Goal: Manage account settings

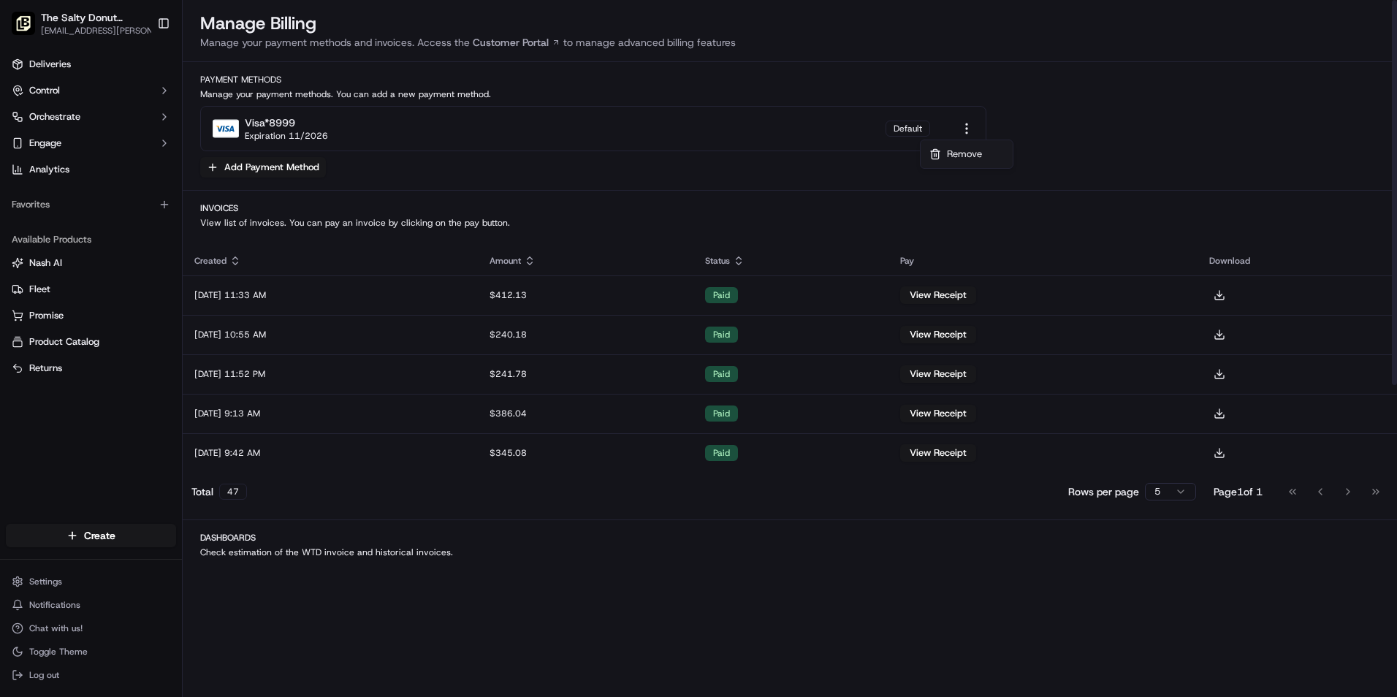
click at [967, 131] on html "The Salty Donut (Wynwood) [EMAIL_ADDRESS][PERSON_NAME][DOMAIN_NAME] Toggle Side…" at bounding box center [698, 348] width 1397 height 697
click at [697, 251] on html "The Salty Donut (Wynwood) [EMAIL_ADDRESS][PERSON_NAME][DOMAIN_NAME] Toggle Side…" at bounding box center [698, 348] width 1397 height 697
click at [72, 607] on span "Notifications" at bounding box center [54, 605] width 51 height 12
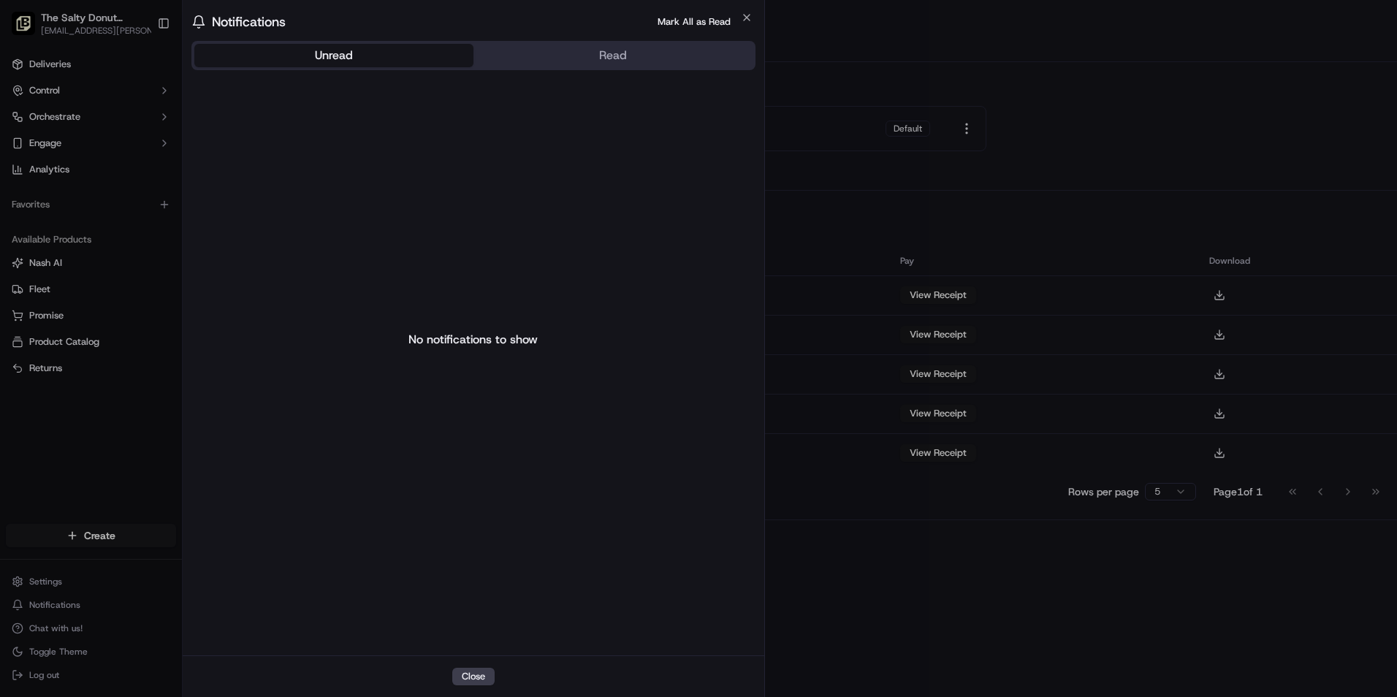
click at [69, 628] on body "The Salty Donut (Wynwood) [EMAIL_ADDRESS][PERSON_NAME][DOMAIN_NAME] Toggle Side…" at bounding box center [698, 348] width 1397 height 697
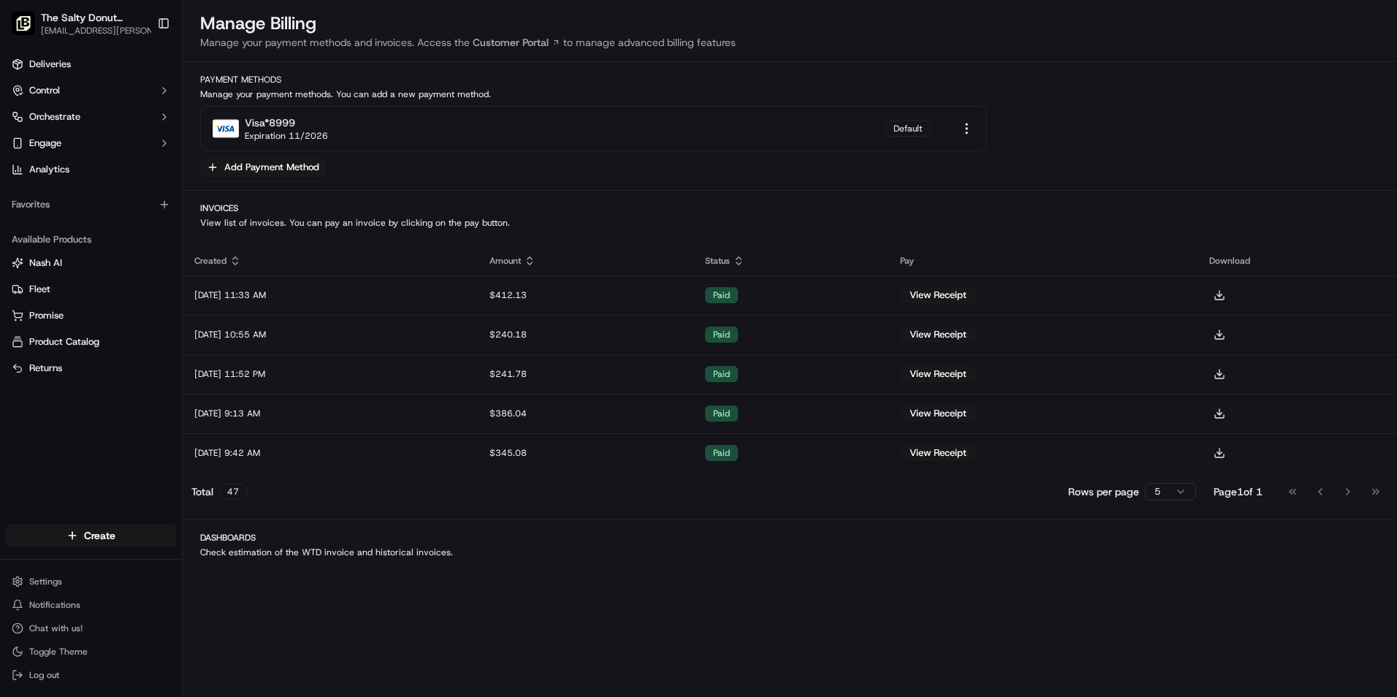
click at [69, 628] on span "Chat with us!" at bounding box center [55, 628] width 53 height 12
click at [69, 646] on span "Toggle Theme" at bounding box center [58, 652] width 58 height 12
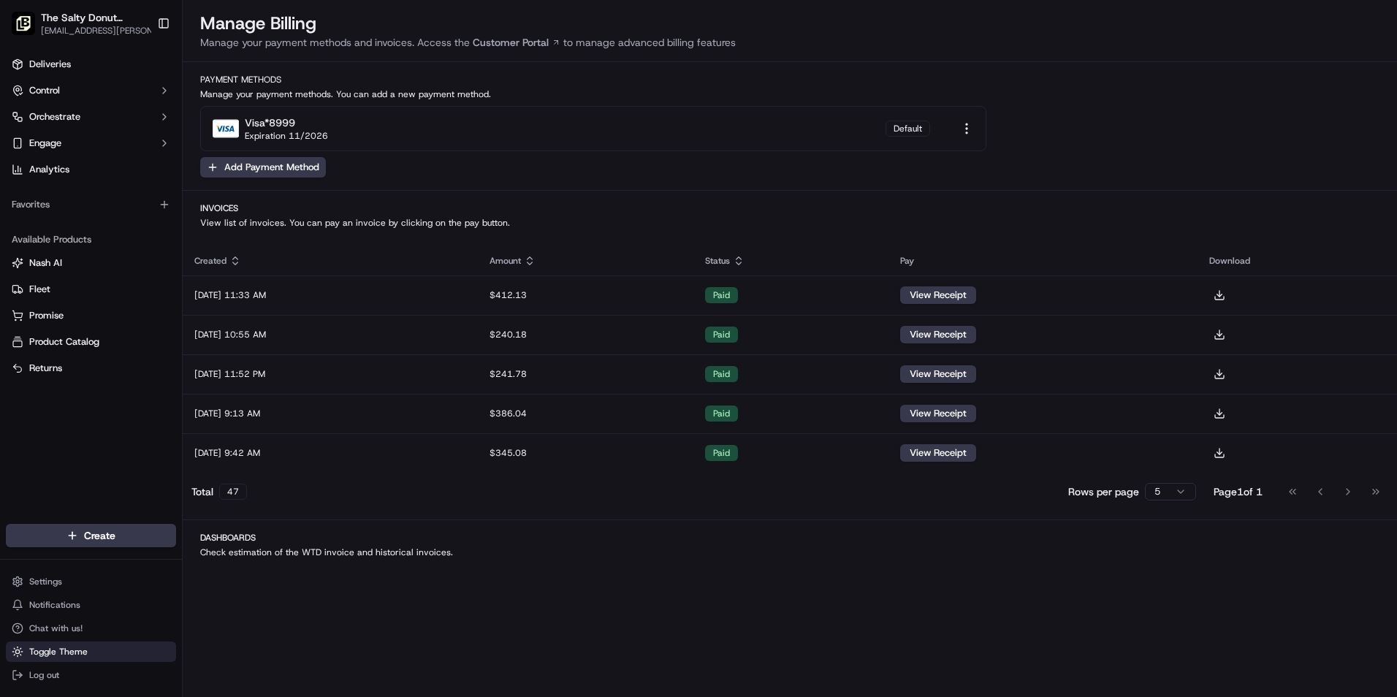
click at [69, 646] on span "Toggle Theme" at bounding box center [58, 652] width 58 height 12
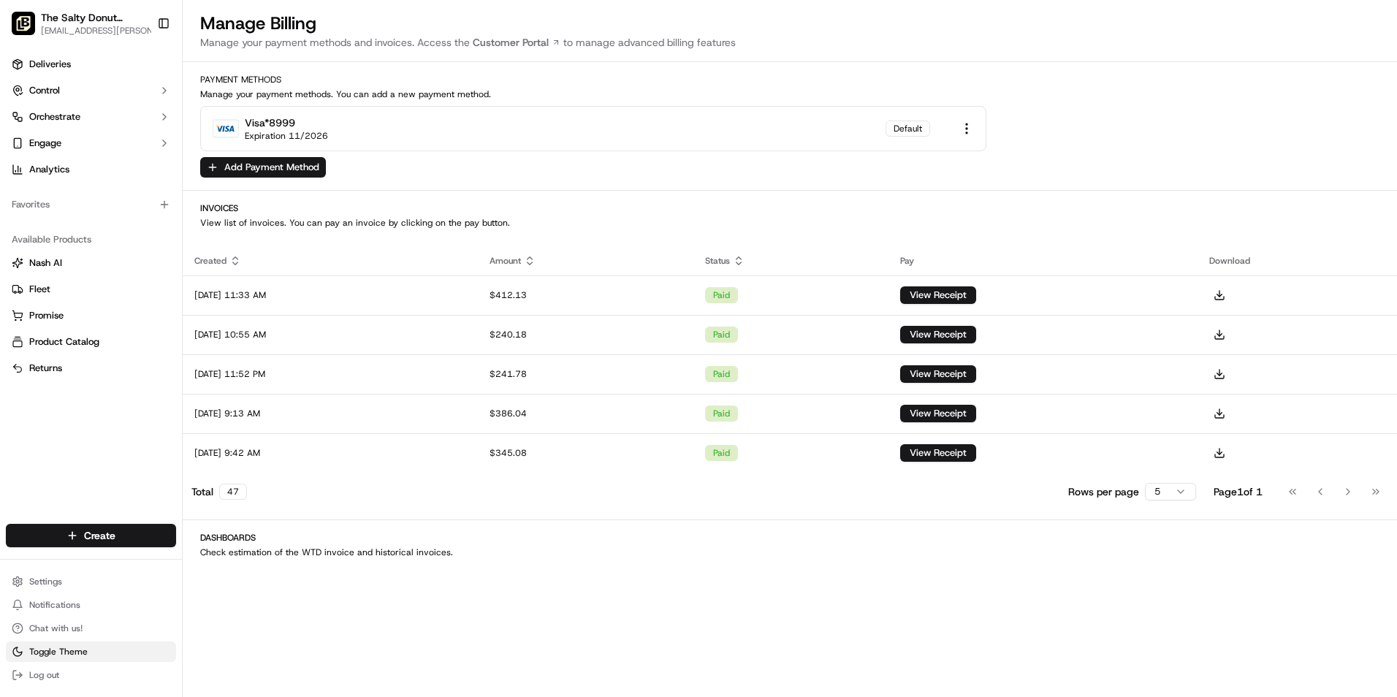
click at [69, 646] on span "Toggle Theme" at bounding box center [58, 652] width 58 height 12
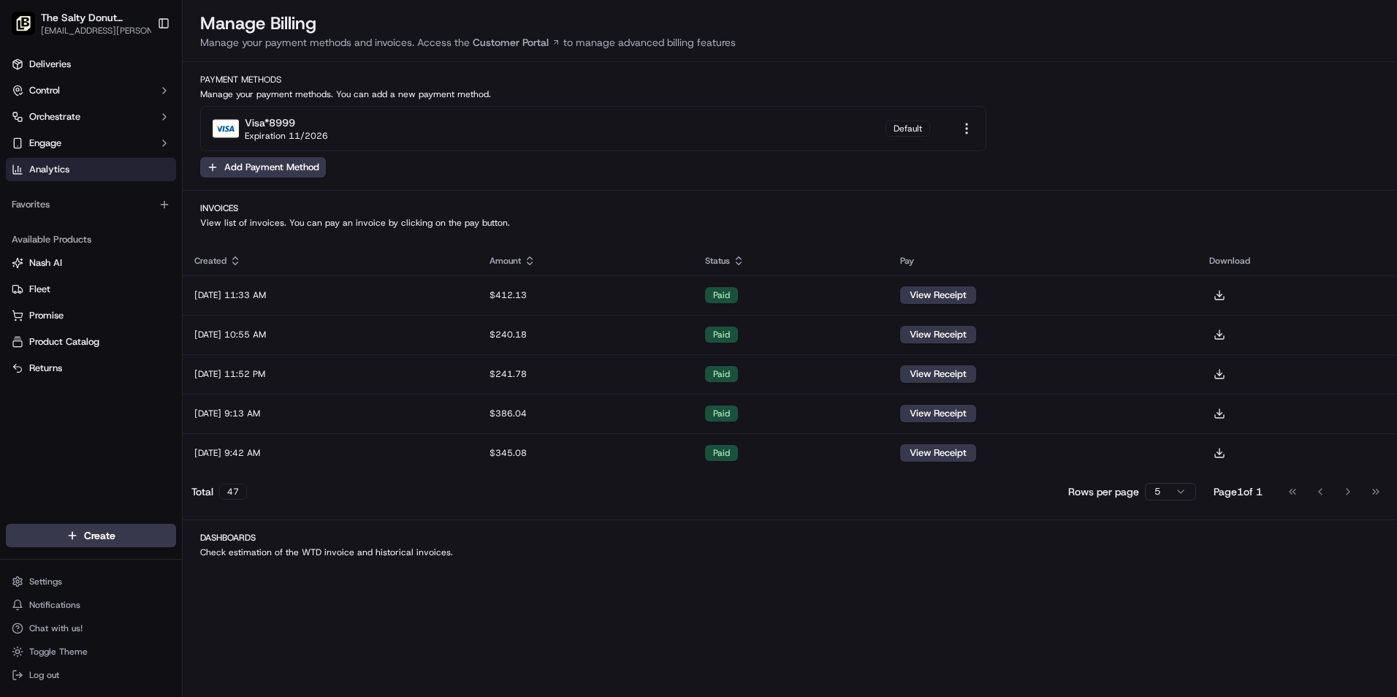
click at [73, 175] on link "Analytics" at bounding box center [91, 169] width 170 height 23
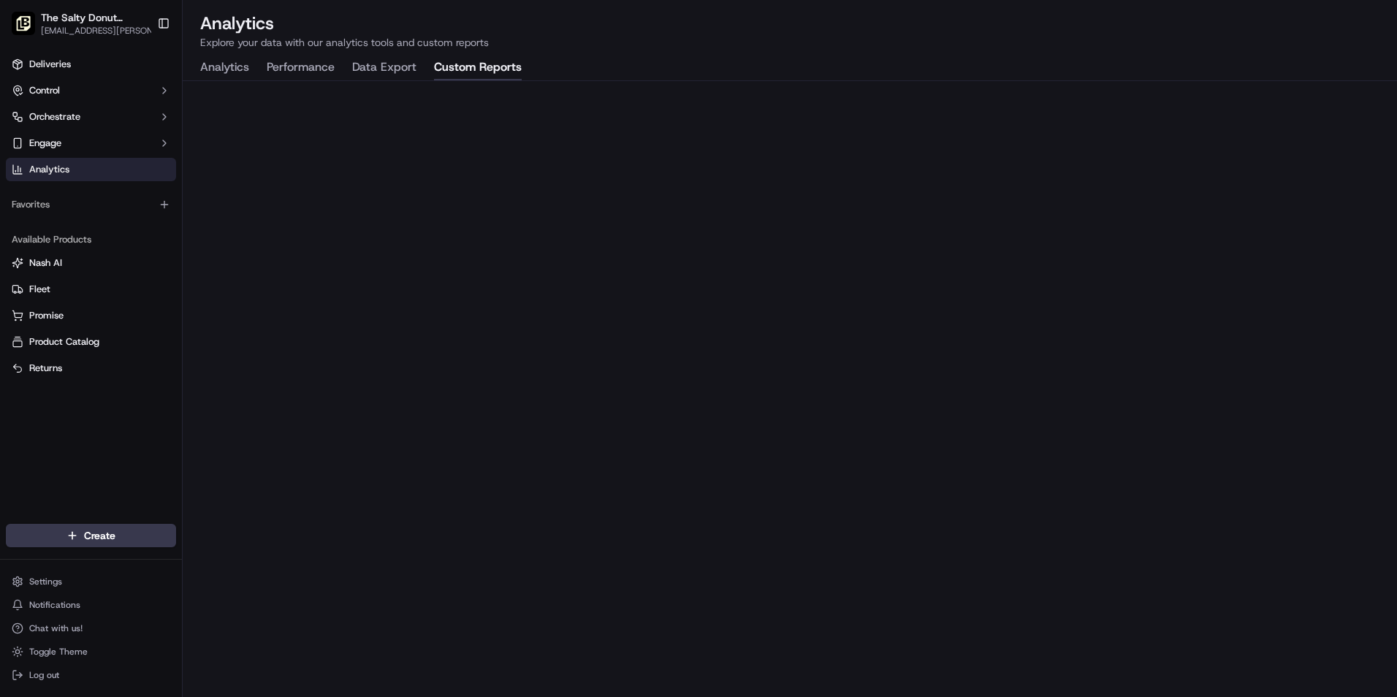
click at [498, 79] on button "Custom Reports" at bounding box center [478, 68] width 88 height 25
click at [503, 69] on button "Custom Reports" at bounding box center [478, 68] width 88 height 25
click at [65, 94] on button "Control" at bounding box center [91, 90] width 170 height 23
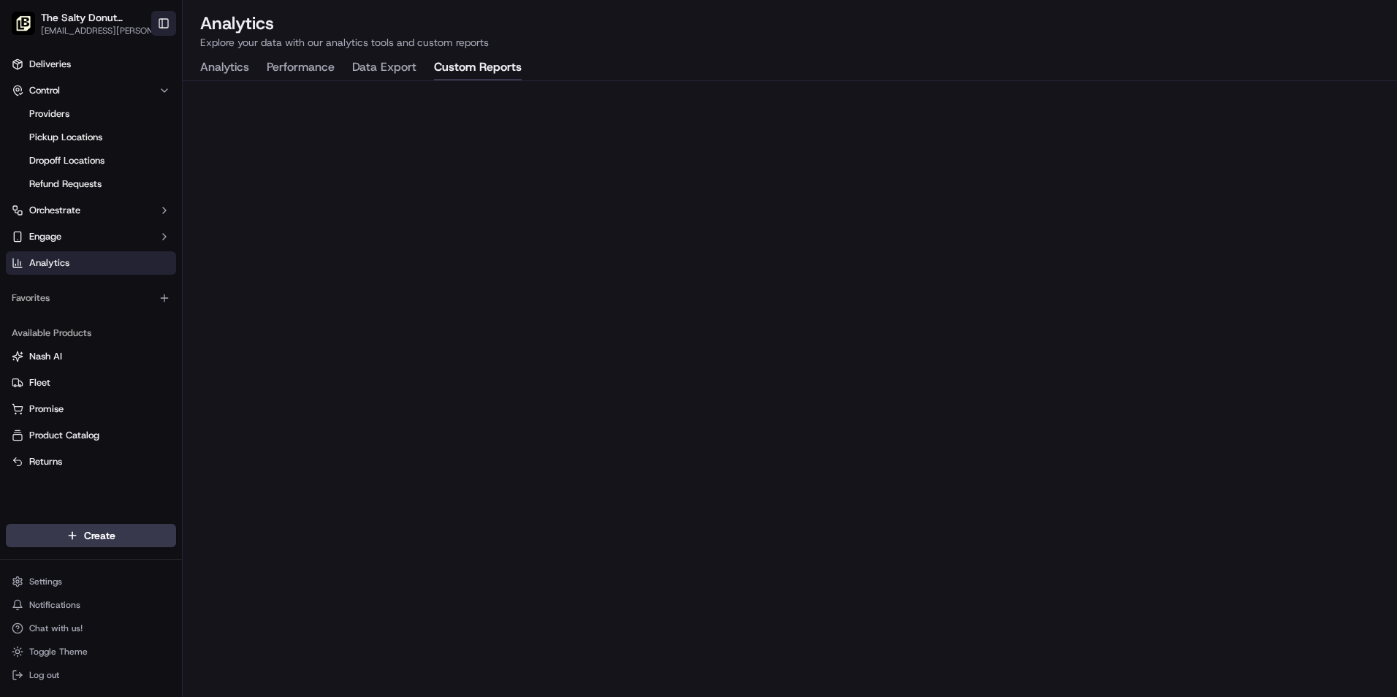
click at [161, 20] on button "Toggle Sidebar" at bounding box center [163, 23] width 25 height 25
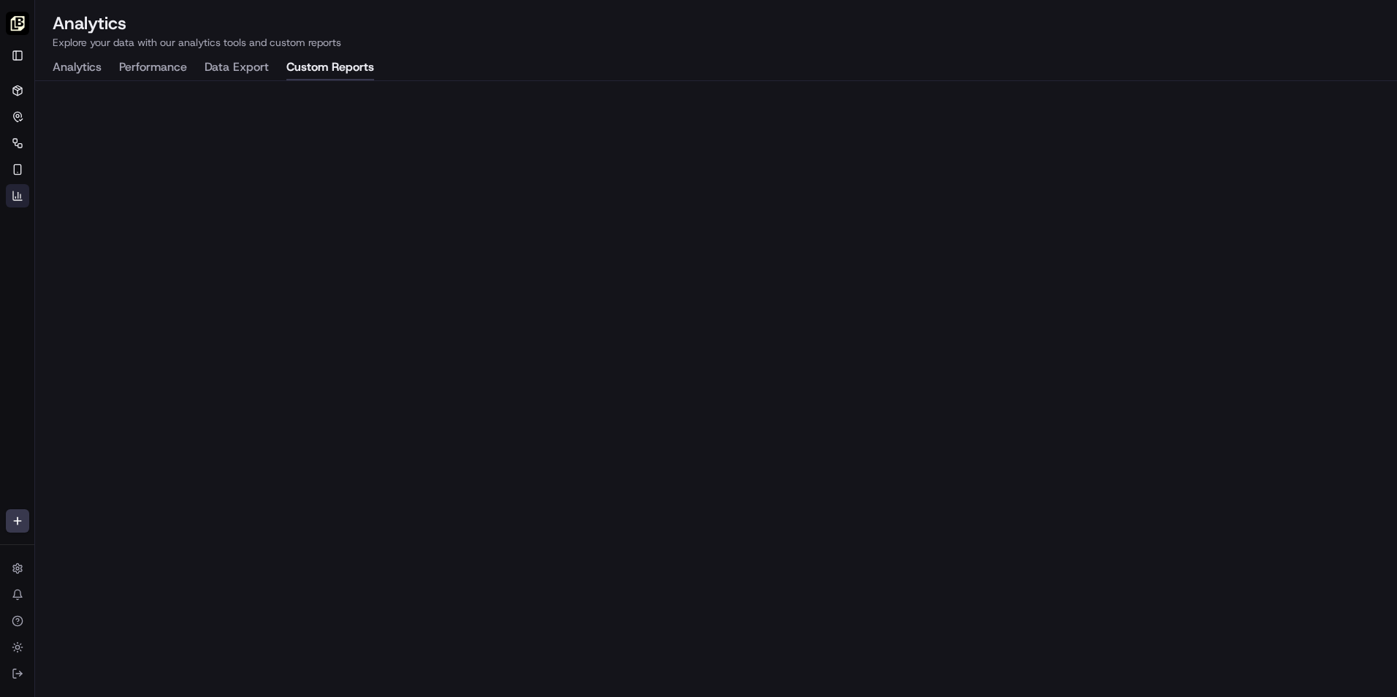
click at [16, 22] on img "button" at bounding box center [17, 23] width 23 height 23
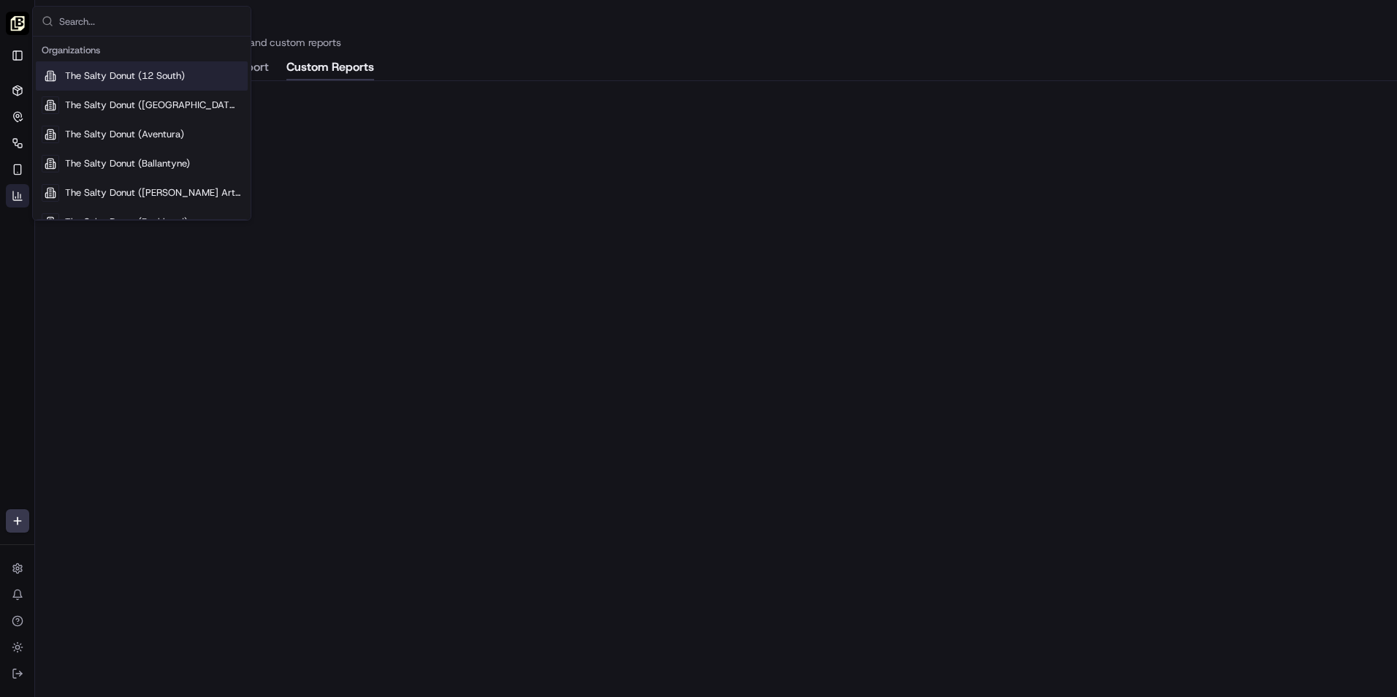
click at [16, 22] on img "button" at bounding box center [17, 23] width 23 height 23
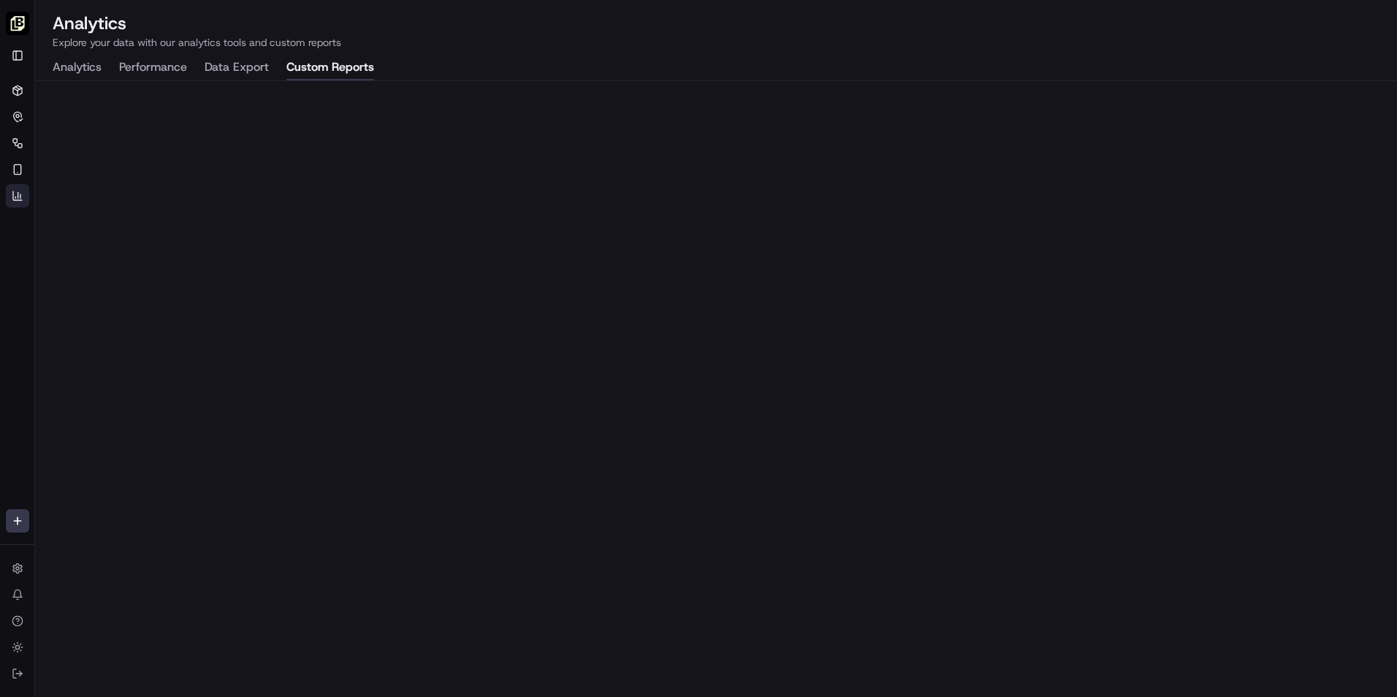
click at [16, 22] on img "button" at bounding box center [17, 23] width 23 height 23
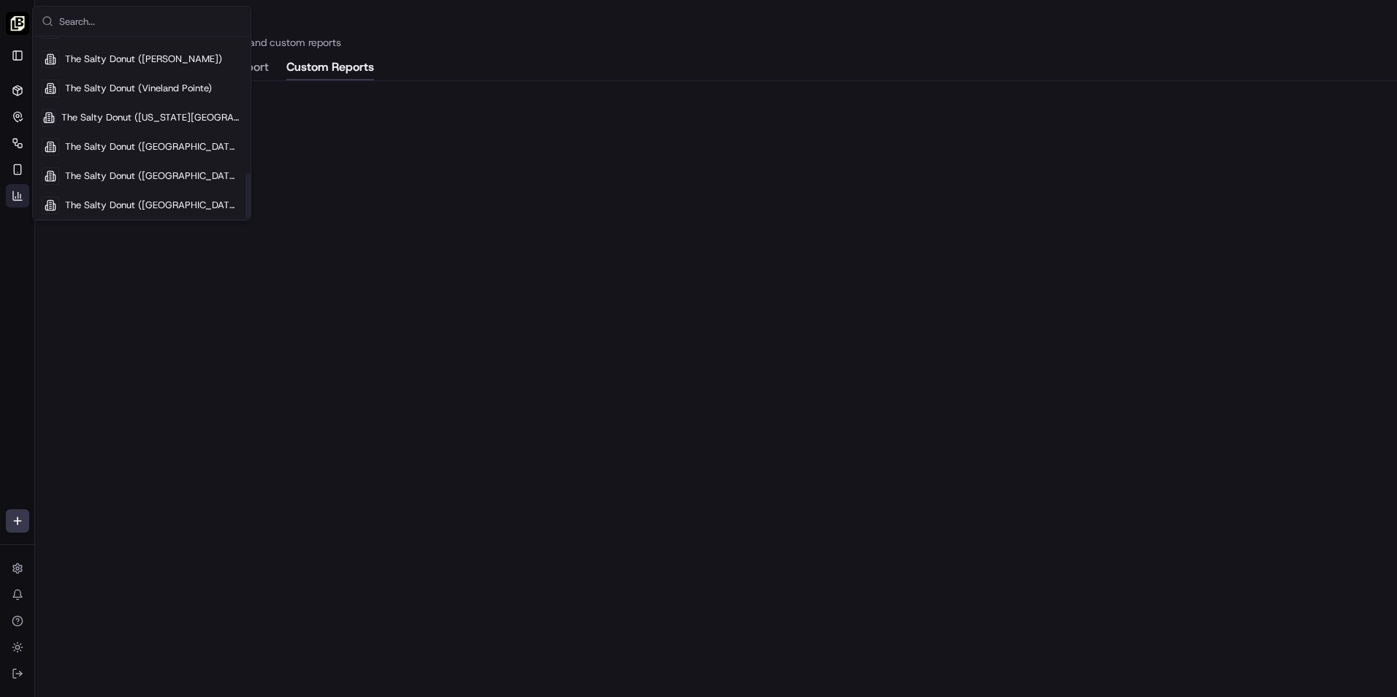
scroll to position [546, 0]
click at [20, 90] on icon at bounding box center [17, 89] width 9 height 2
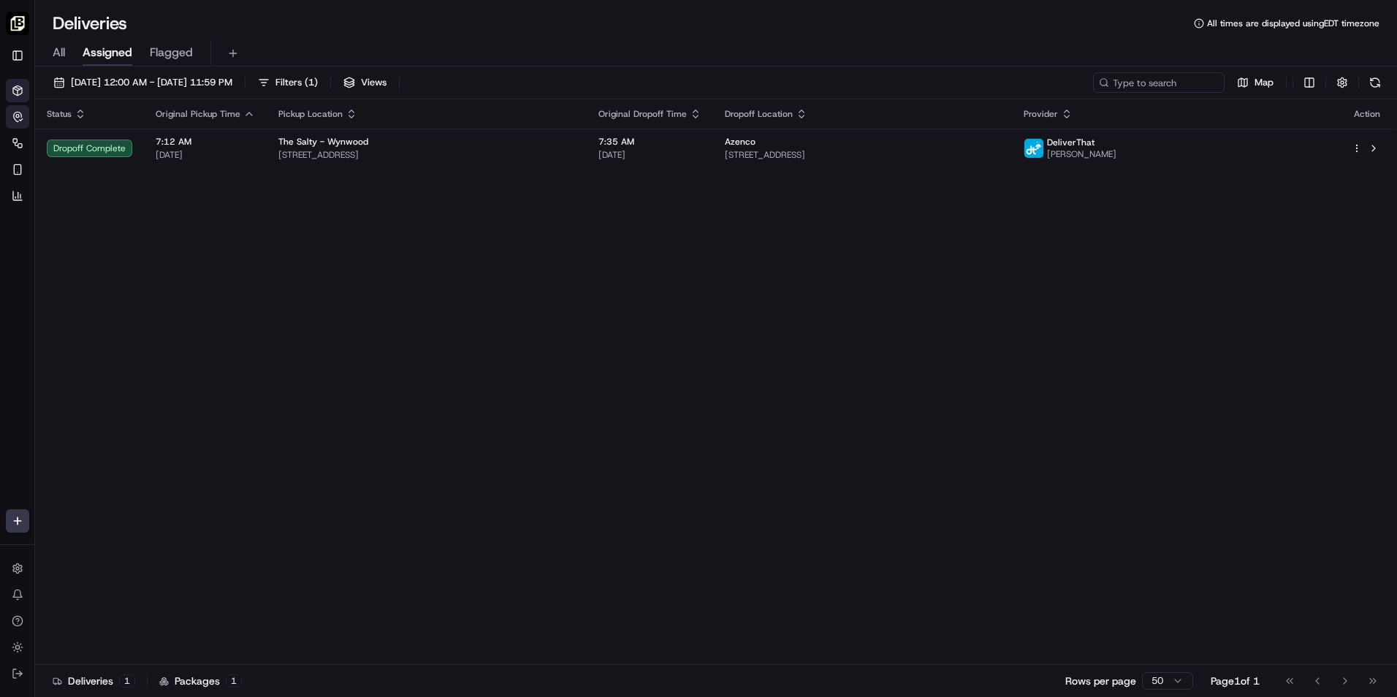
click at [15, 116] on icon "button" at bounding box center [18, 117] width 12 height 12
click at [18, 116] on icon "button" at bounding box center [18, 117] width 12 height 12
click at [17, 137] on icon "button" at bounding box center [18, 143] width 12 height 12
click at [15, 170] on icon "button" at bounding box center [18, 170] width 12 height 12
click at [15, 198] on icon at bounding box center [15, 197] width 0 height 1
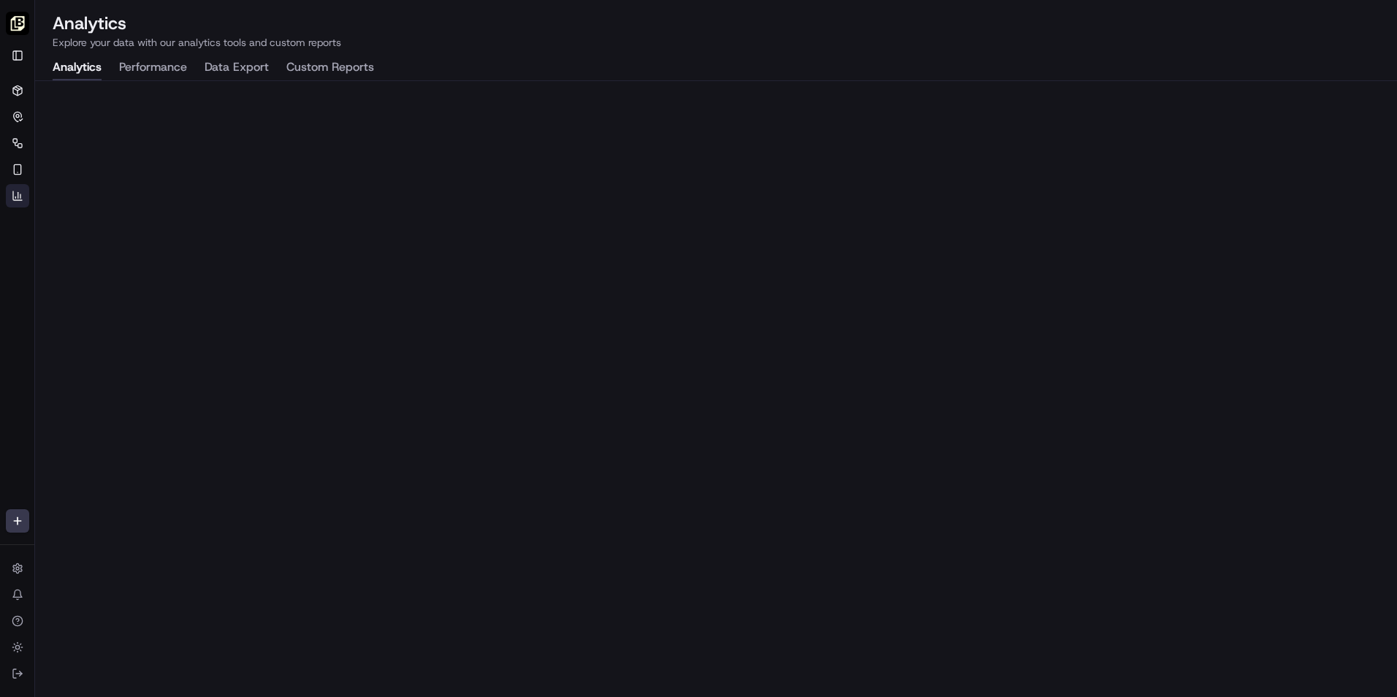
click at [316, 69] on button "Custom Reports" at bounding box center [330, 68] width 88 height 25
click at [252, 69] on button "Data Export" at bounding box center [237, 68] width 64 height 25
click at [12, 193] on icon at bounding box center [18, 196] width 12 height 12
click at [15, 193] on icon at bounding box center [18, 196] width 12 height 12
click at [22, 15] on img "button" at bounding box center [17, 23] width 23 height 23
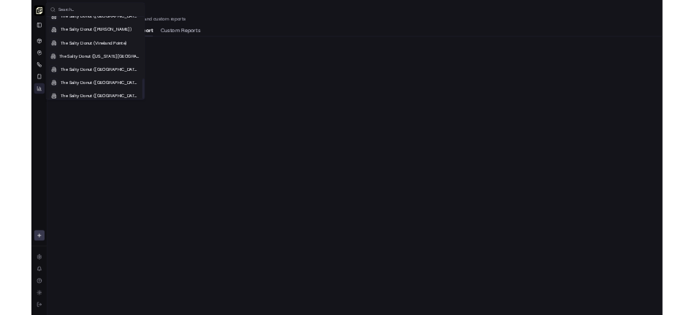
scroll to position [546, 0]
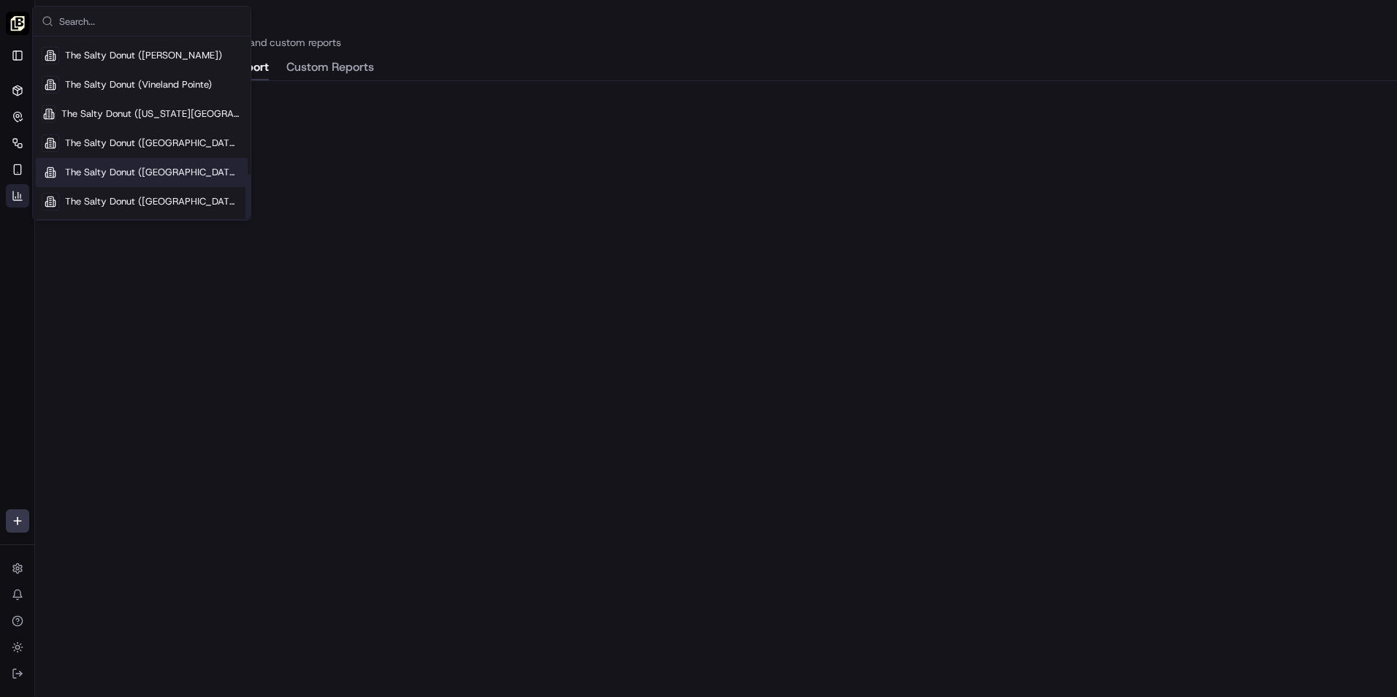
click at [161, 174] on span "The Salty Donut ([GEOGRAPHIC_DATA])" at bounding box center [153, 172] width 177 height 13
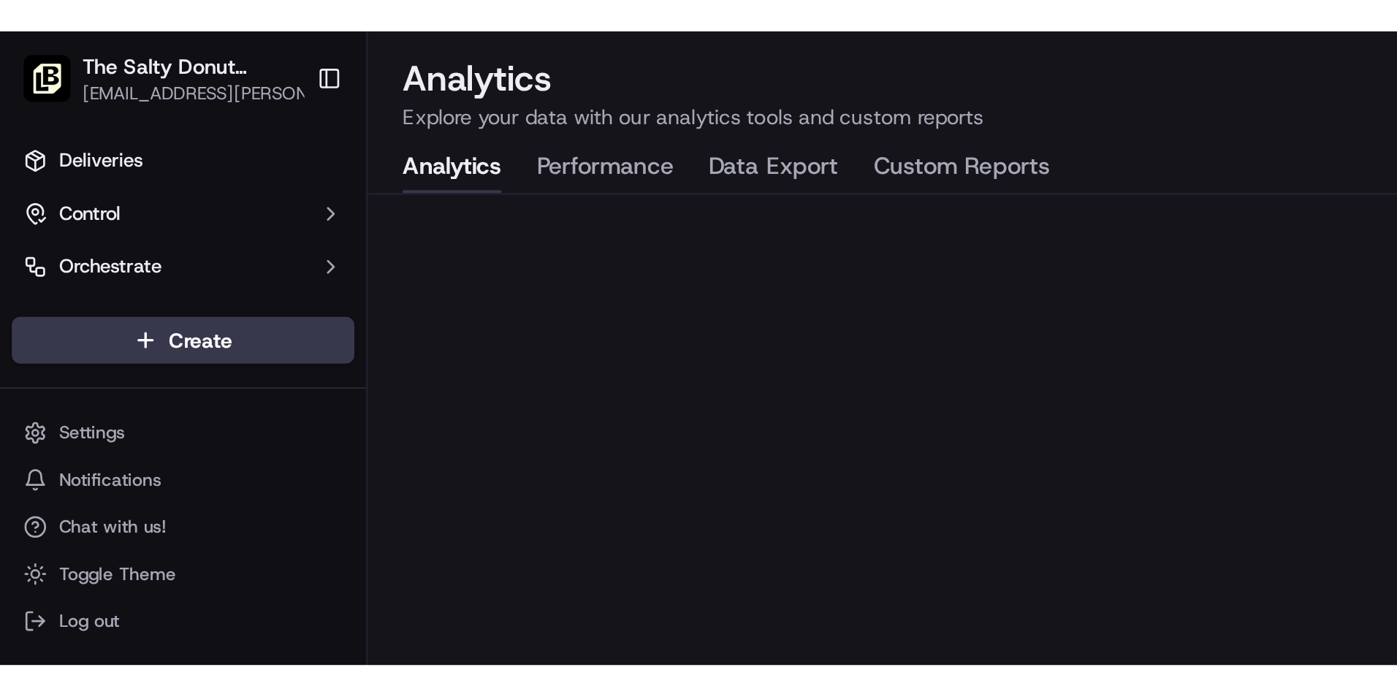
scroll to position [0, 0]
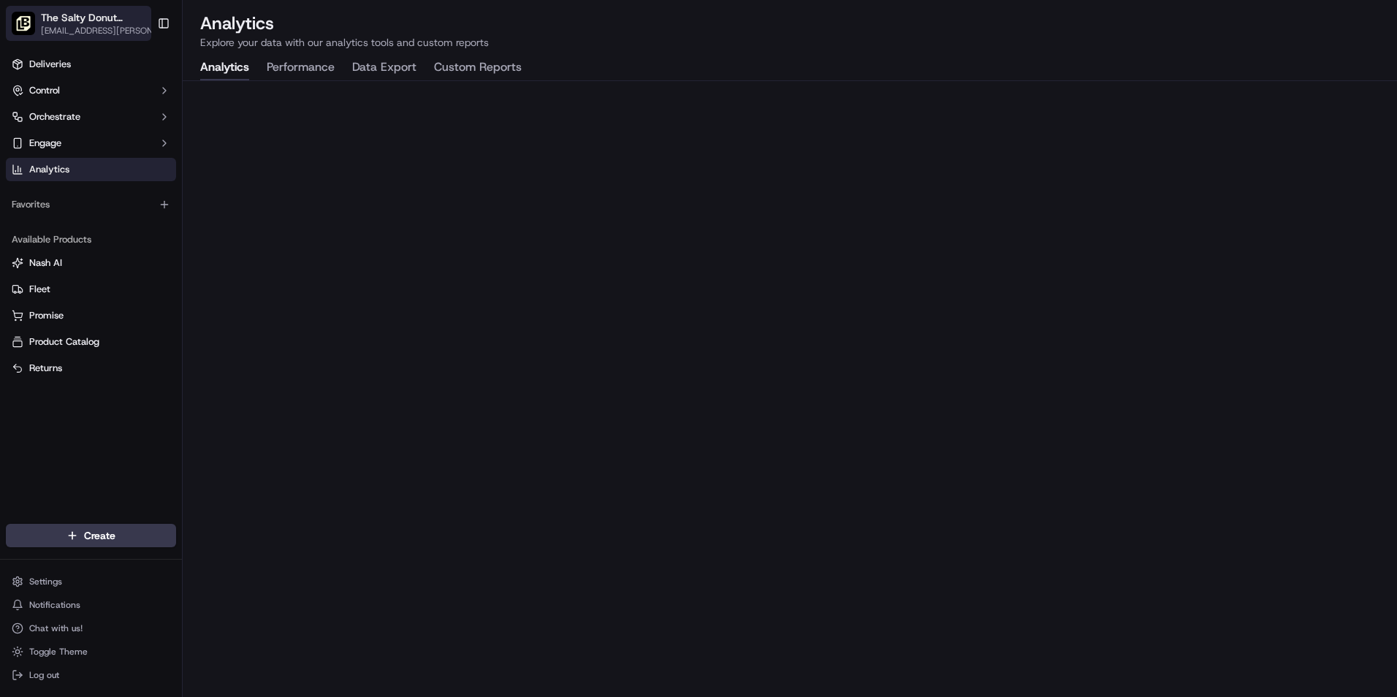
click at [119, 27] on span "[EMAIL_ADDRESS][PERSON_NAME][DOMAIN_NAME]" at bounding box center [103, 31] width 124 height 12
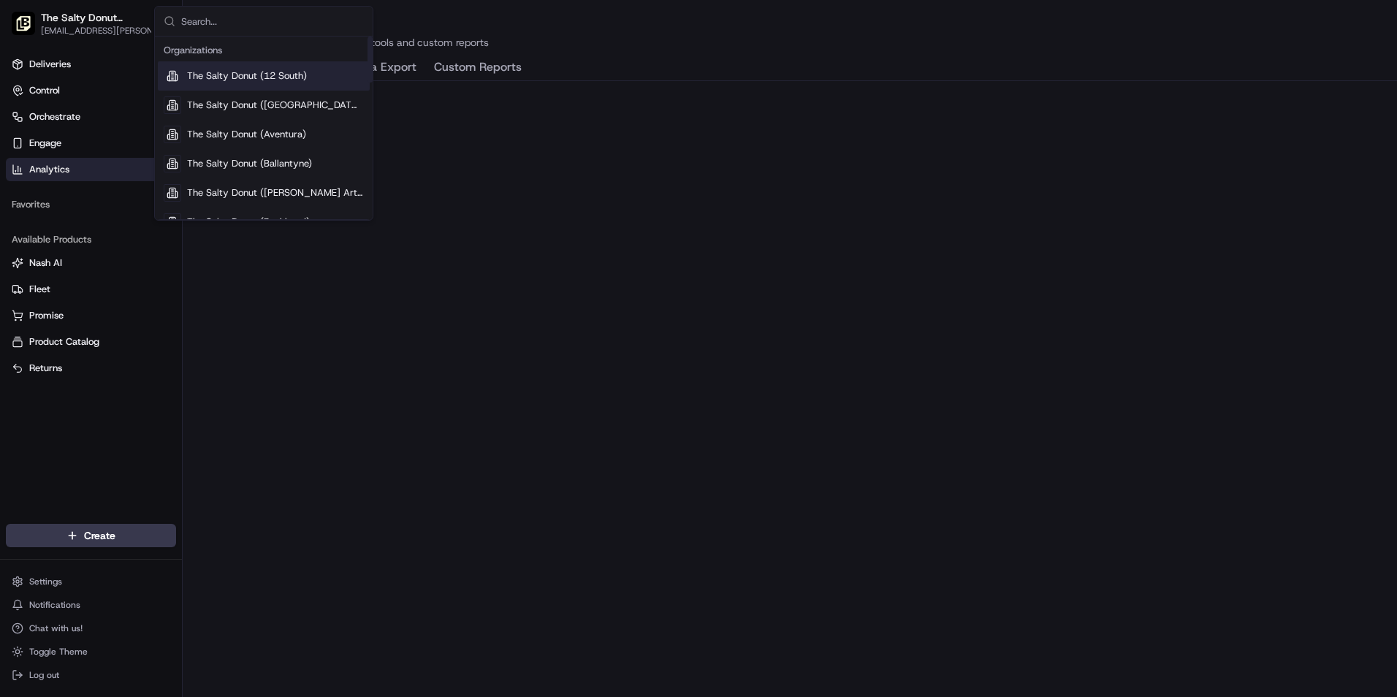
click at [297, 76] on span "The Salty Donut (12 South)" at bounding box center [247, 75] width 120 height 13
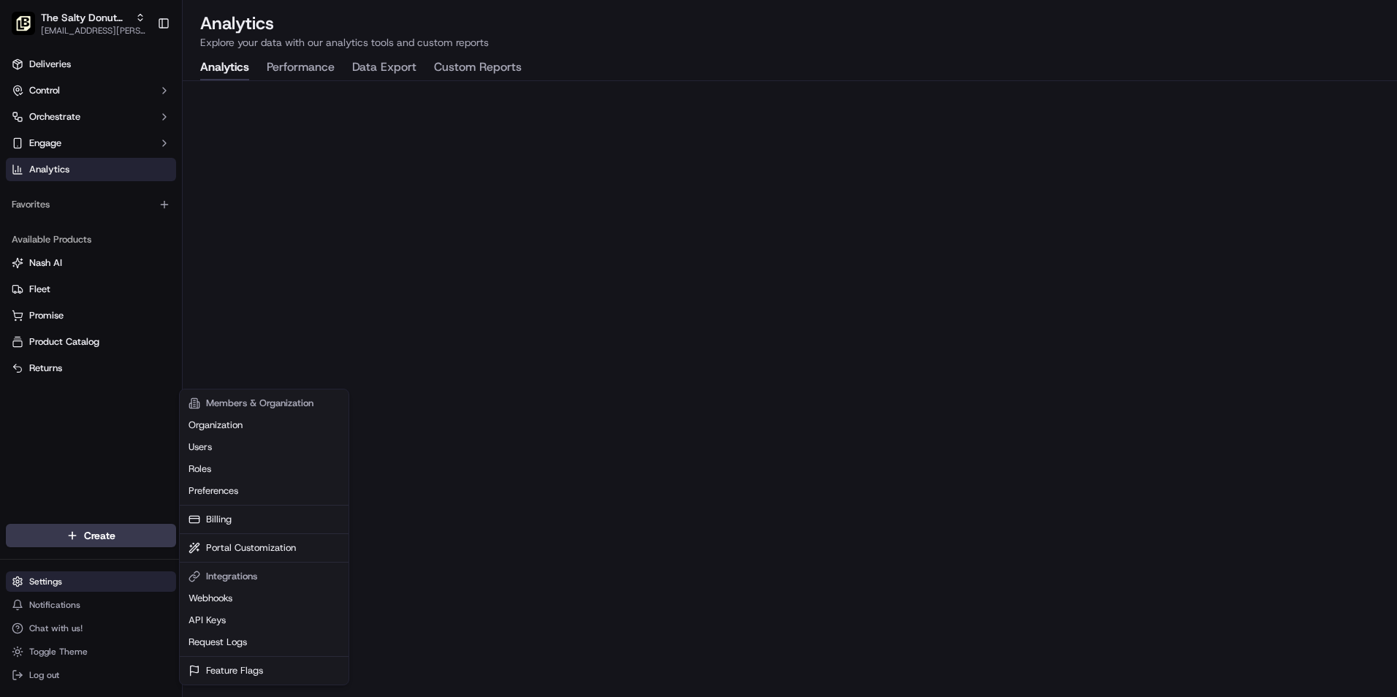
click at [38, 573] on html "The Salty Donut (12 South) [EMAIL_ADDRESS][PERSON_NAME][DOMAIN_NAME] Toggle Sid…" at bounding box center [698, 348] width 1397 height 697
click at [213, 512] on link "Billing" at bounding box center [264, 519] width 163 height 22
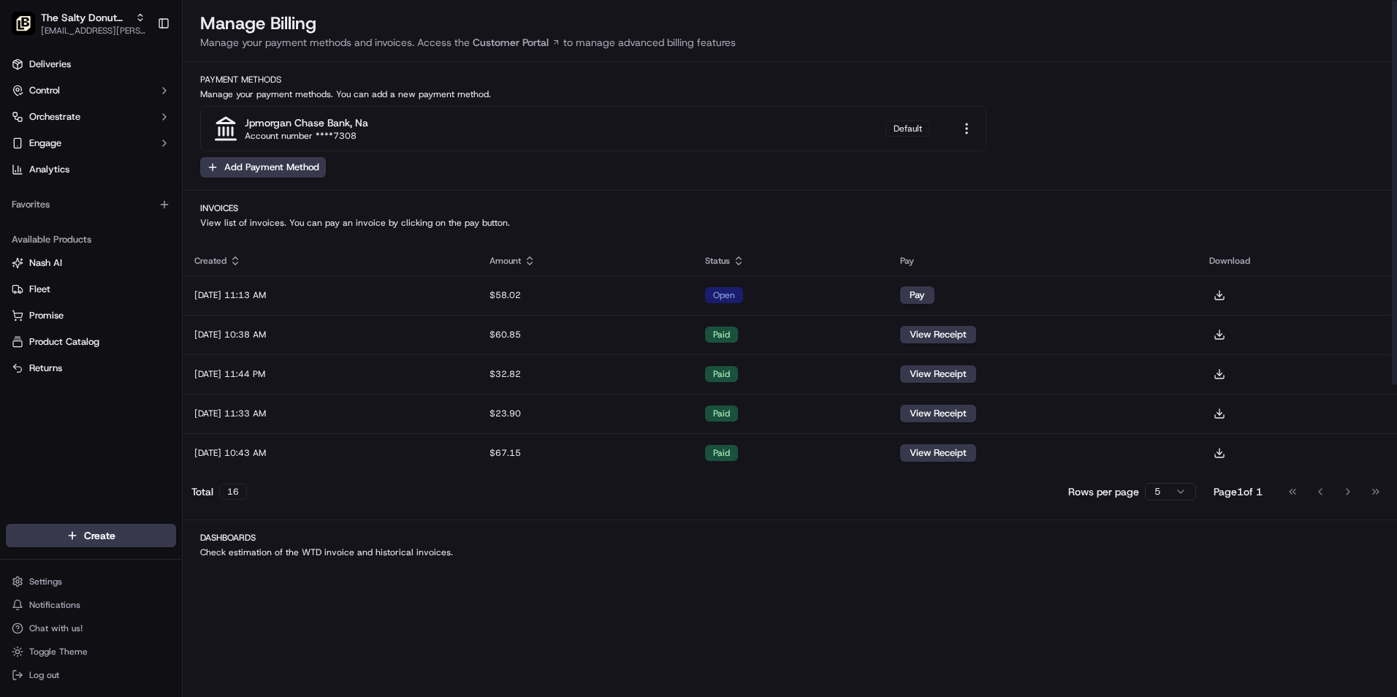
click at [1171, 487] on html "The Salty Donut (12 South) [EMAIL_ADDRESS][PERSON_NAME][DOMAIN_NAME] Toggle Sid…" at bounding box center [698, 348] width 1397 height 697
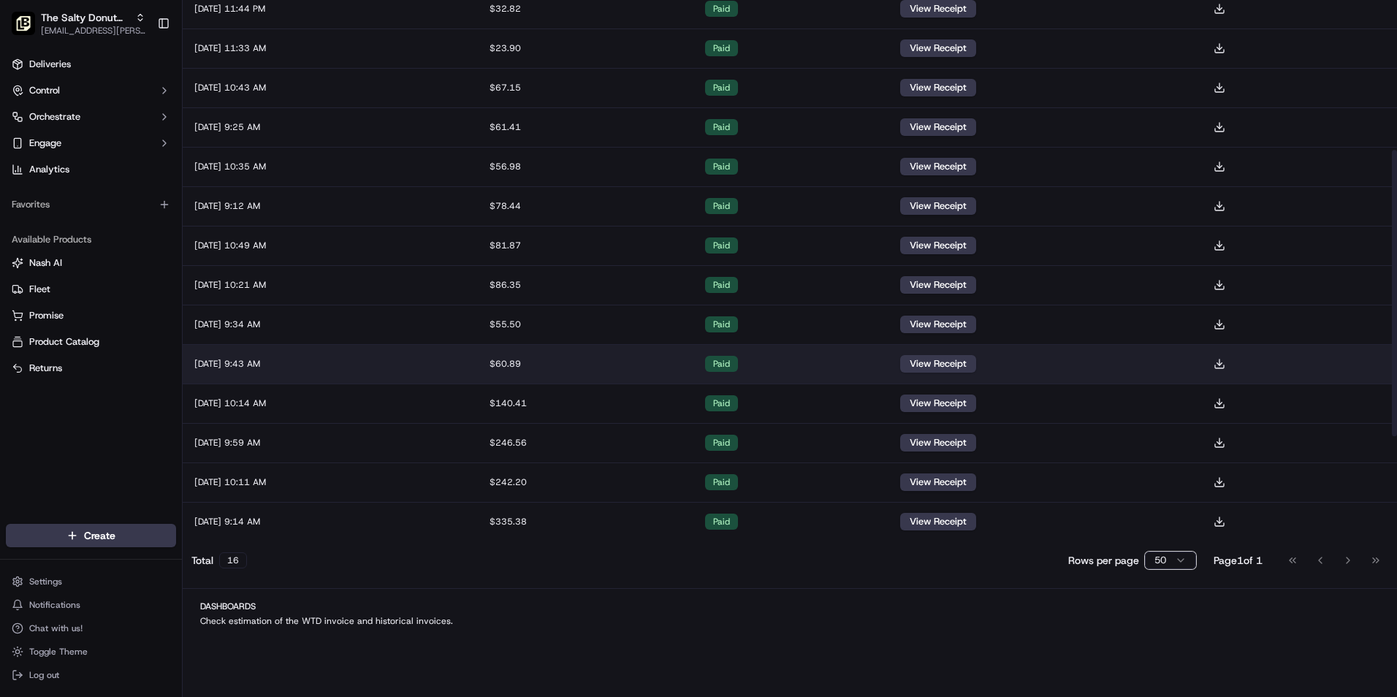
scroll to position [365, 0]
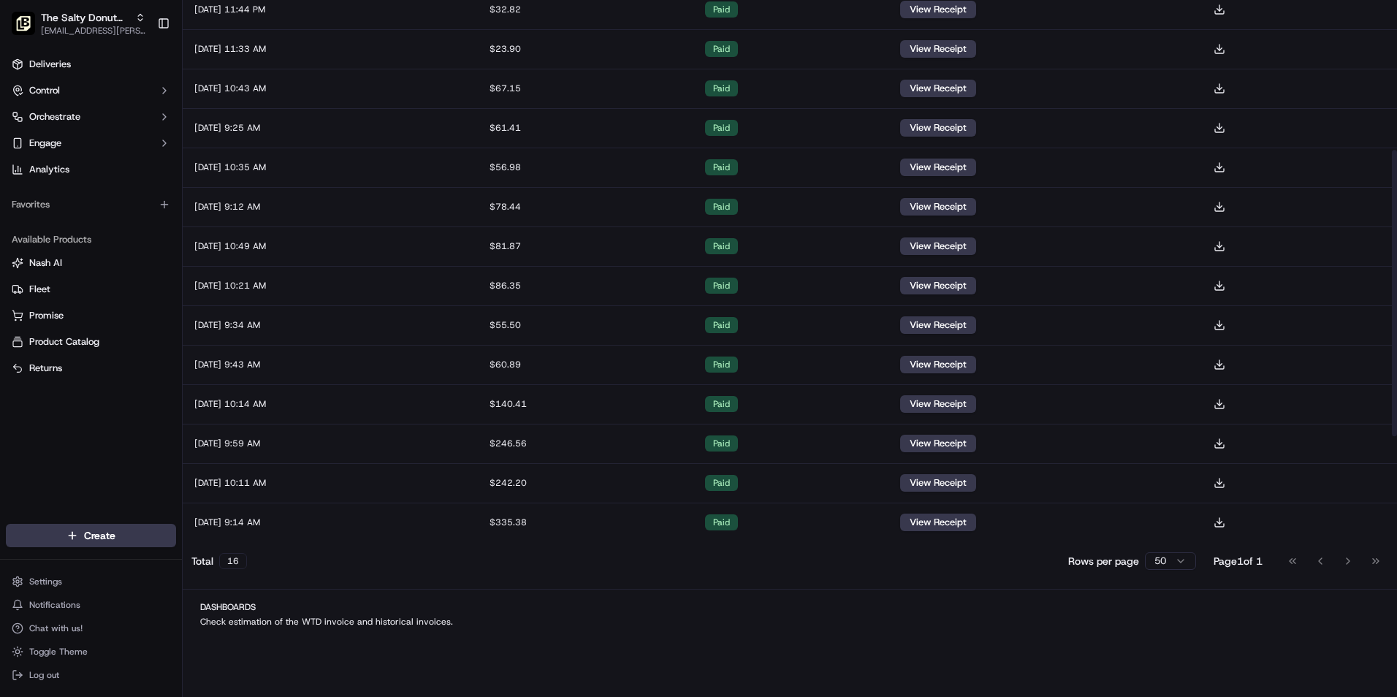
click at [219, 606] on h2 "Dashboards" at bounding box center [789, 607] width 1179 height 12
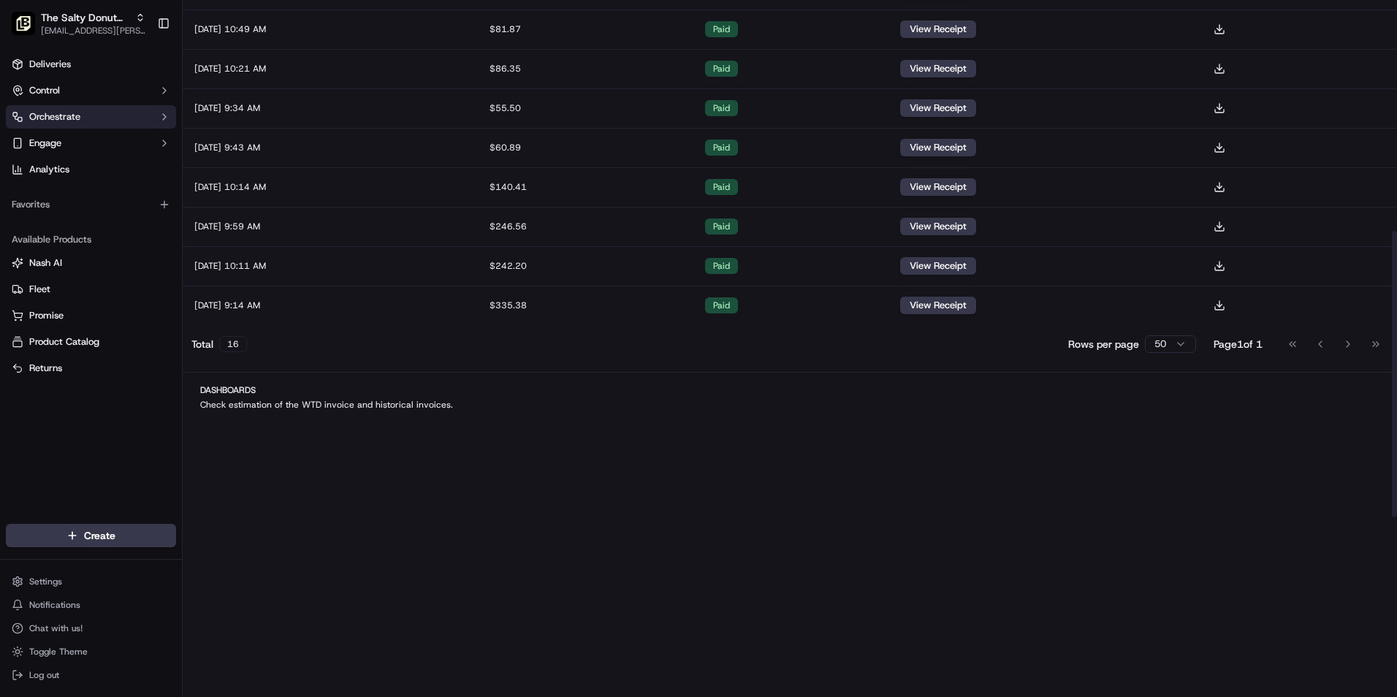
scroll to position [560, 0]
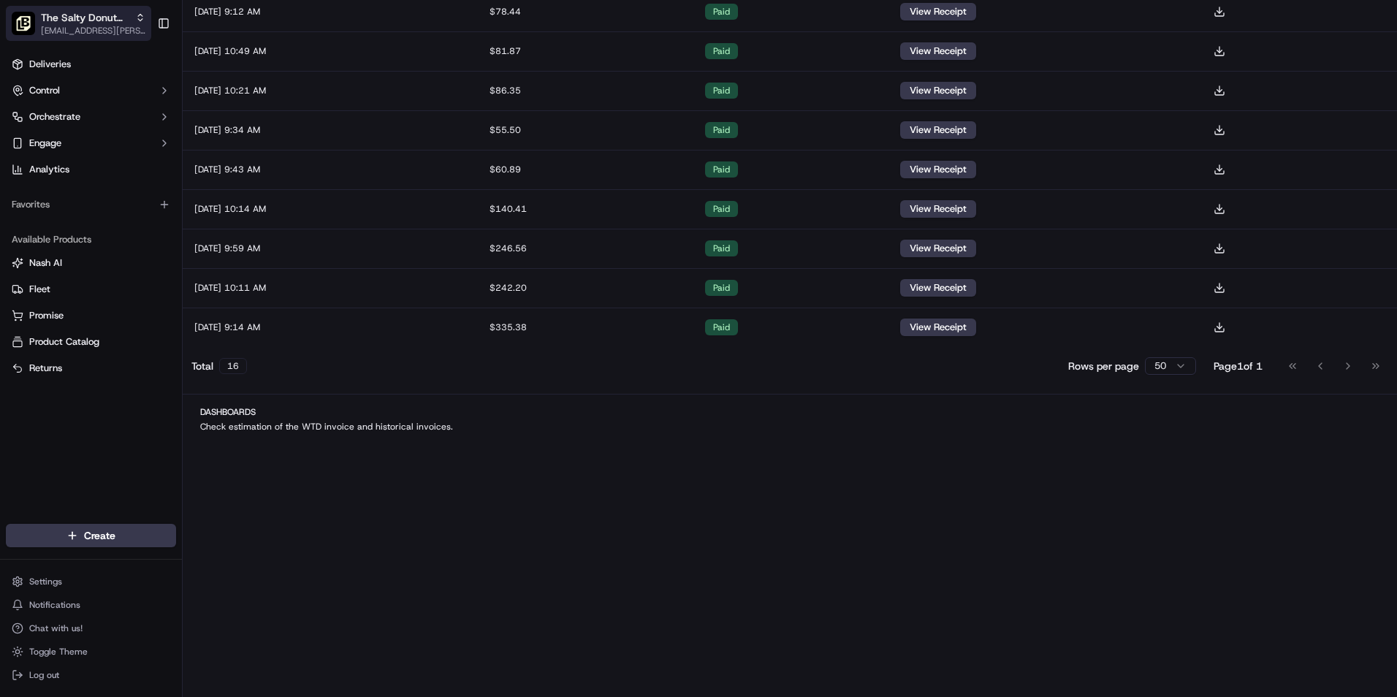
click at [113, 24] on span "The Salty Donut (12 South)" at bounding box center [85, 17] width 88 height 15
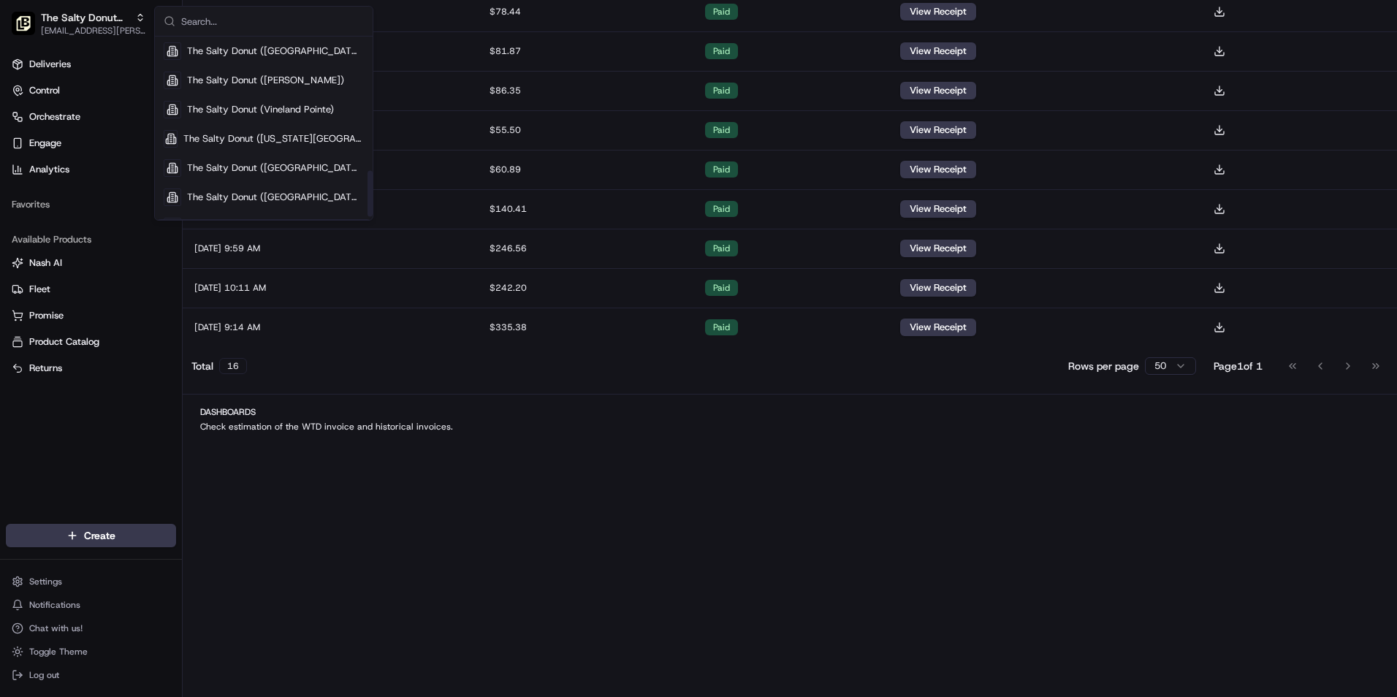
scroll to position [536, 0]
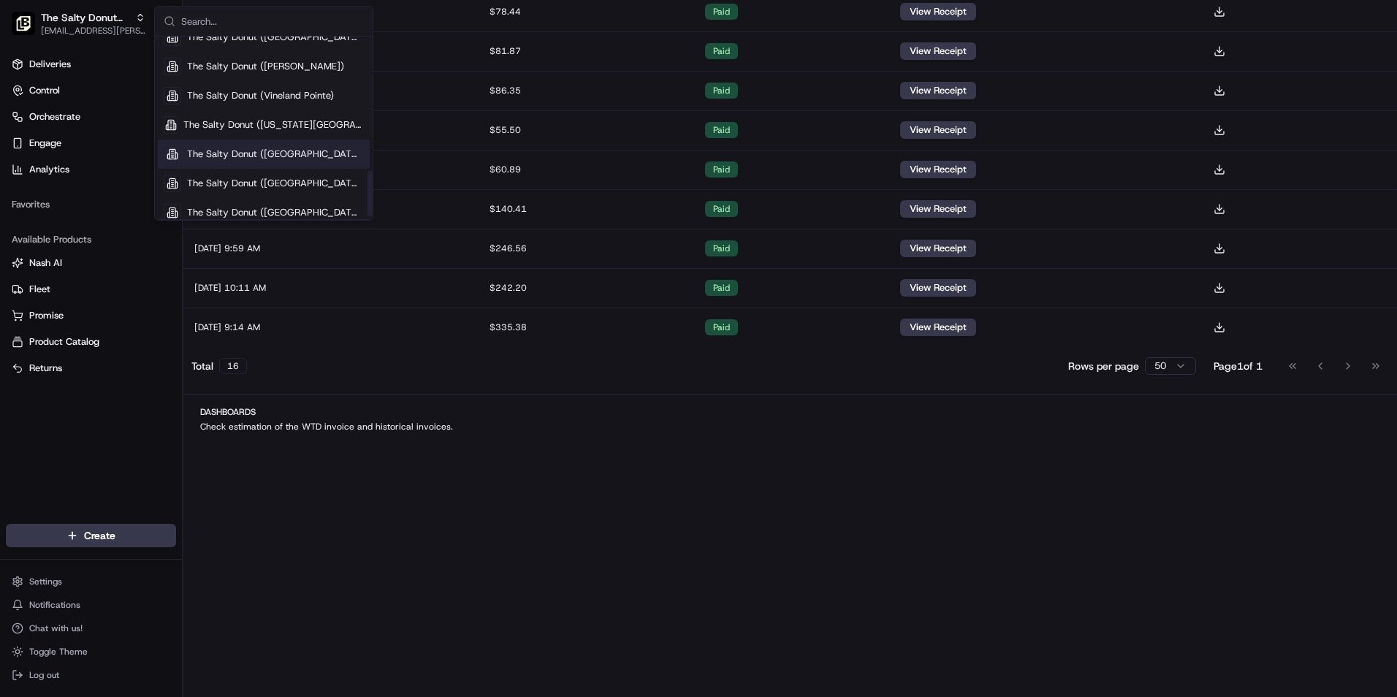
click at [306, 152] on span "The Salty Donut ([GEOGRAPHIC_DATA])" at bounding box center [275, 154] width 177 height 13
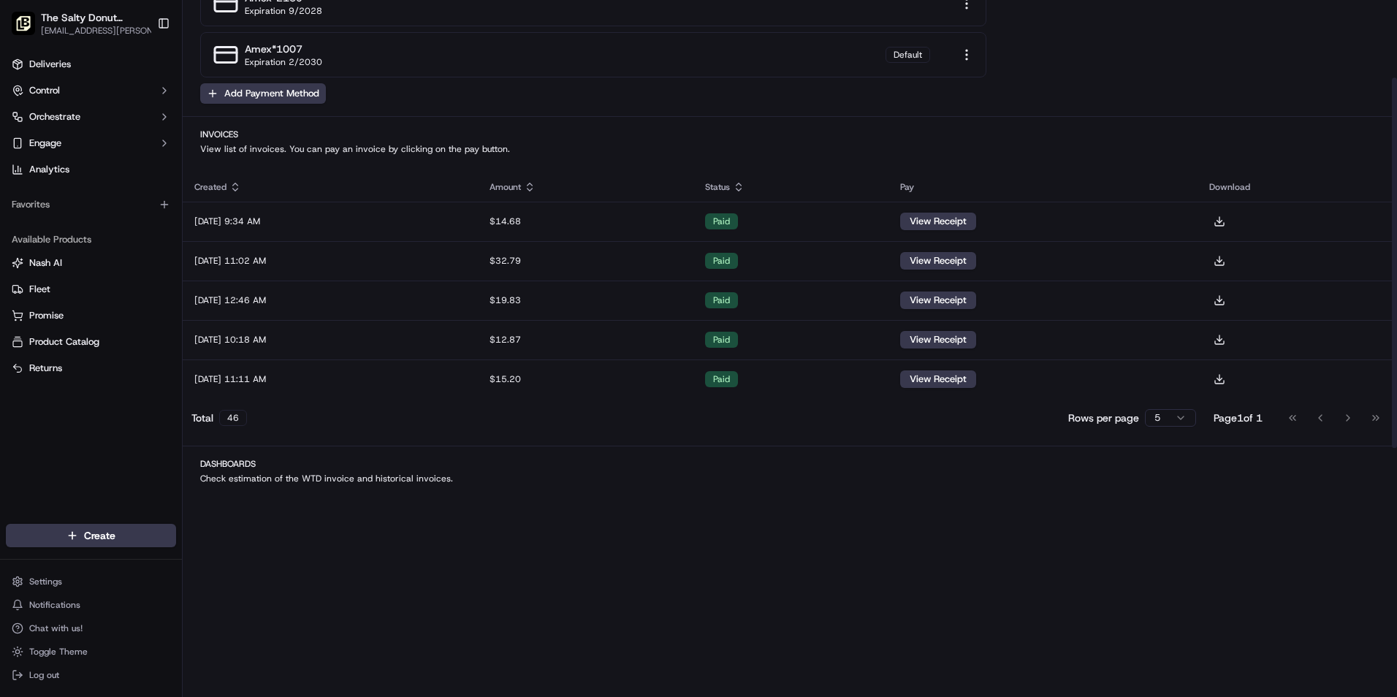
scroll to position [146, 0]
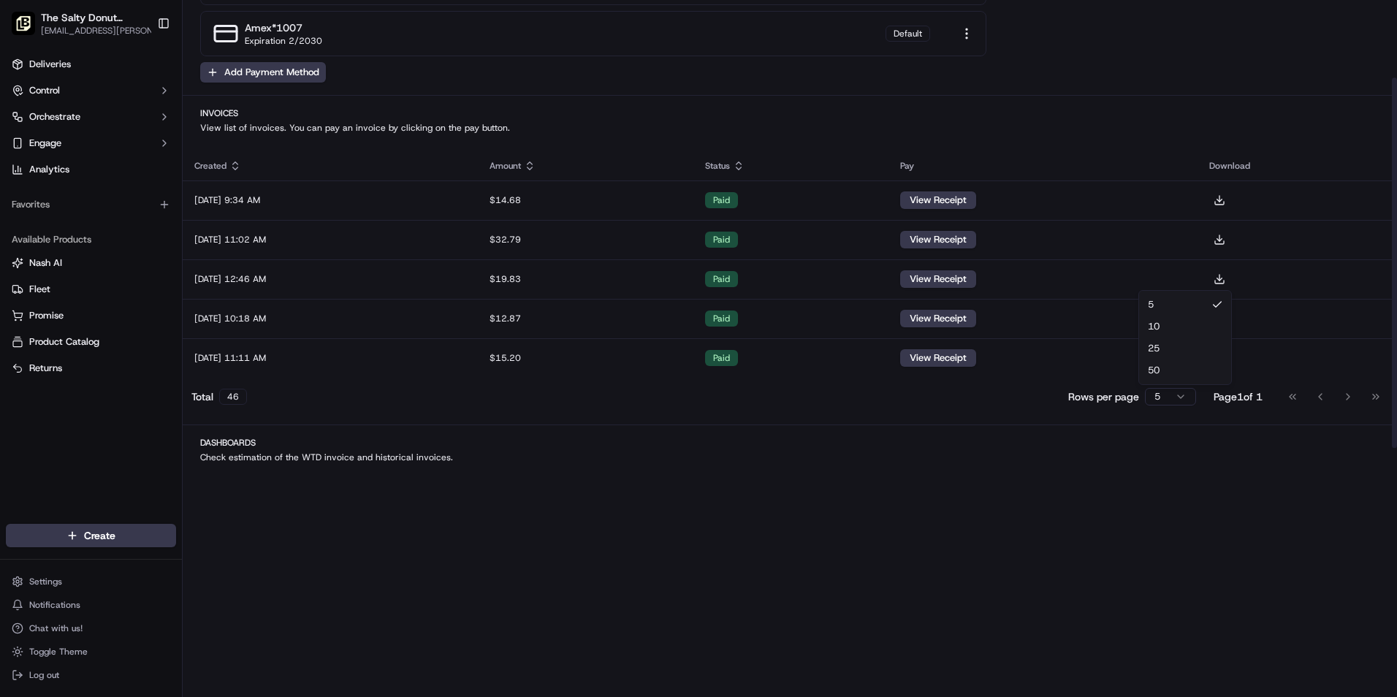
click at [1172, 389] on html "The Salty Donut ([GEOGRAPHIC_DATA]) [EMAIL_ADDRESS][PERSON_NAME][DOMAIN_NAME] T…" at bounding box center [698, 348] width 1397 height 697
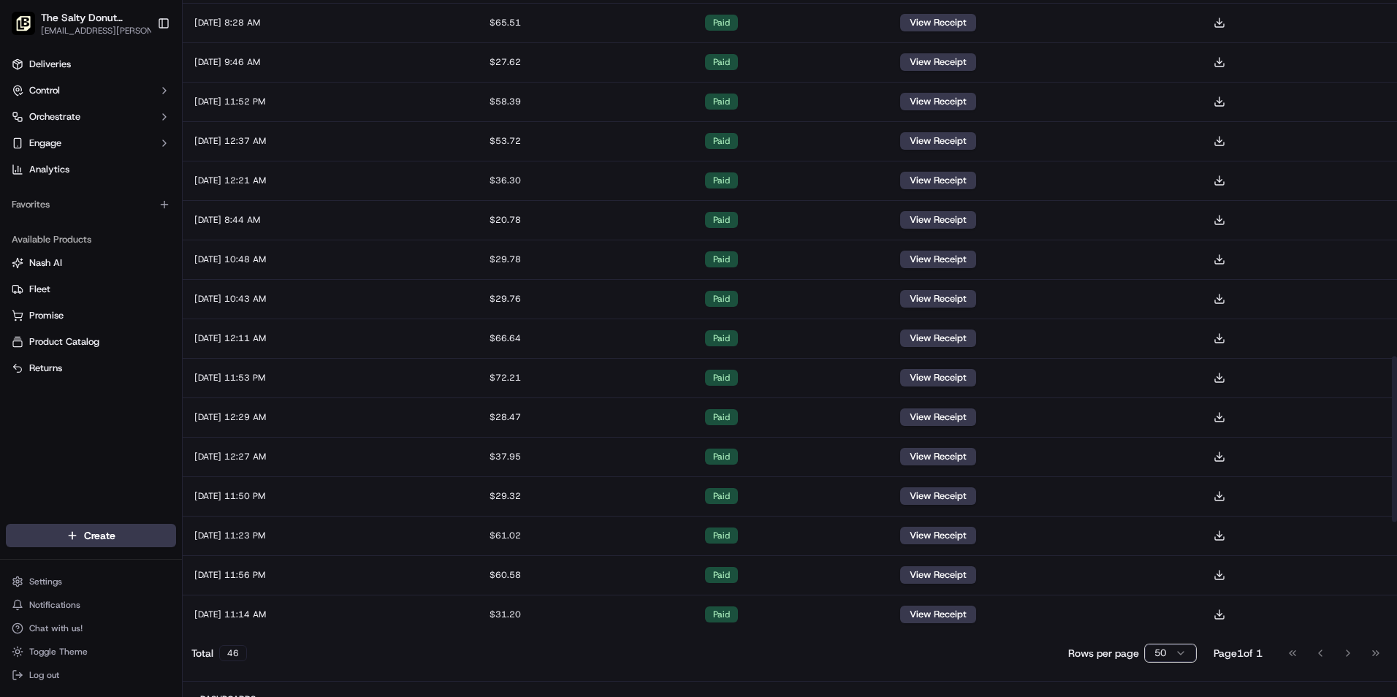
scroll to position [1510, 0]
